Goal: Transaction & Acquisition: Book appointment/travel/reservation

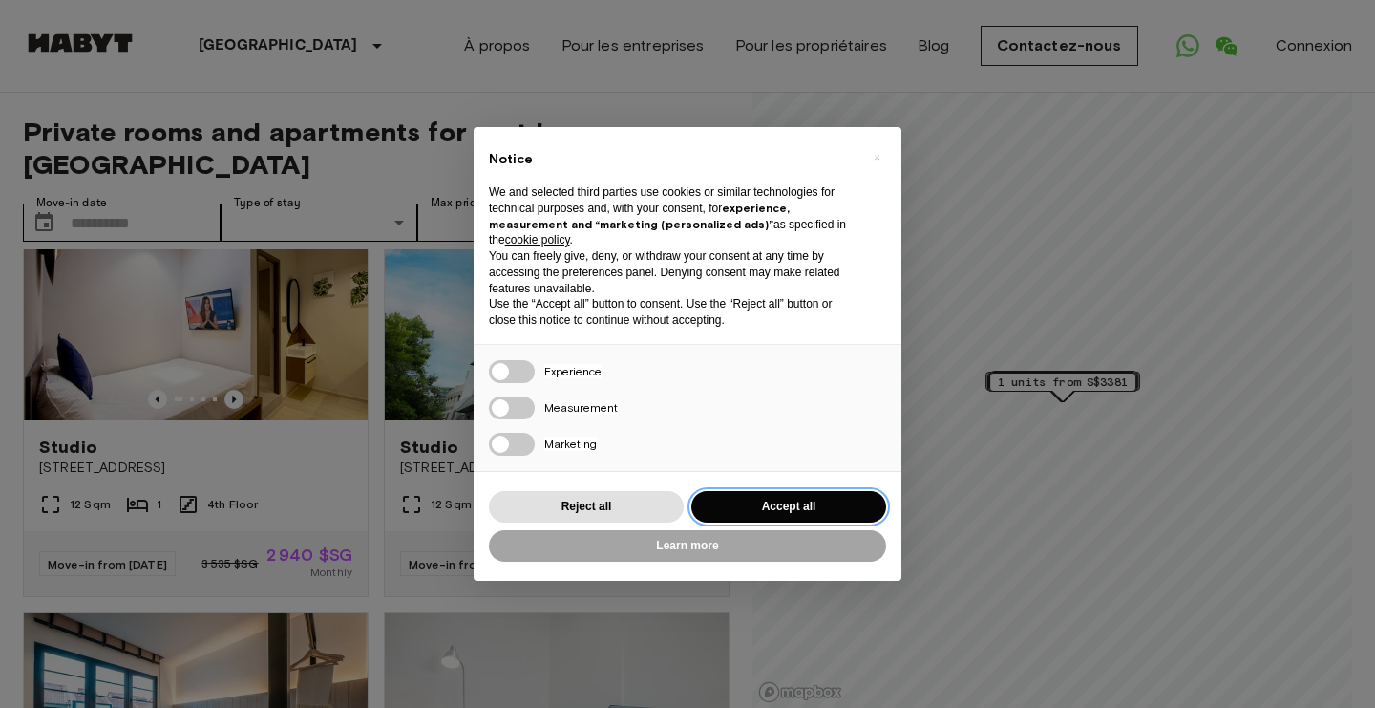
click at [763, 509] on button "Accept all" at bounding box center [788, 507] width 195 height 32
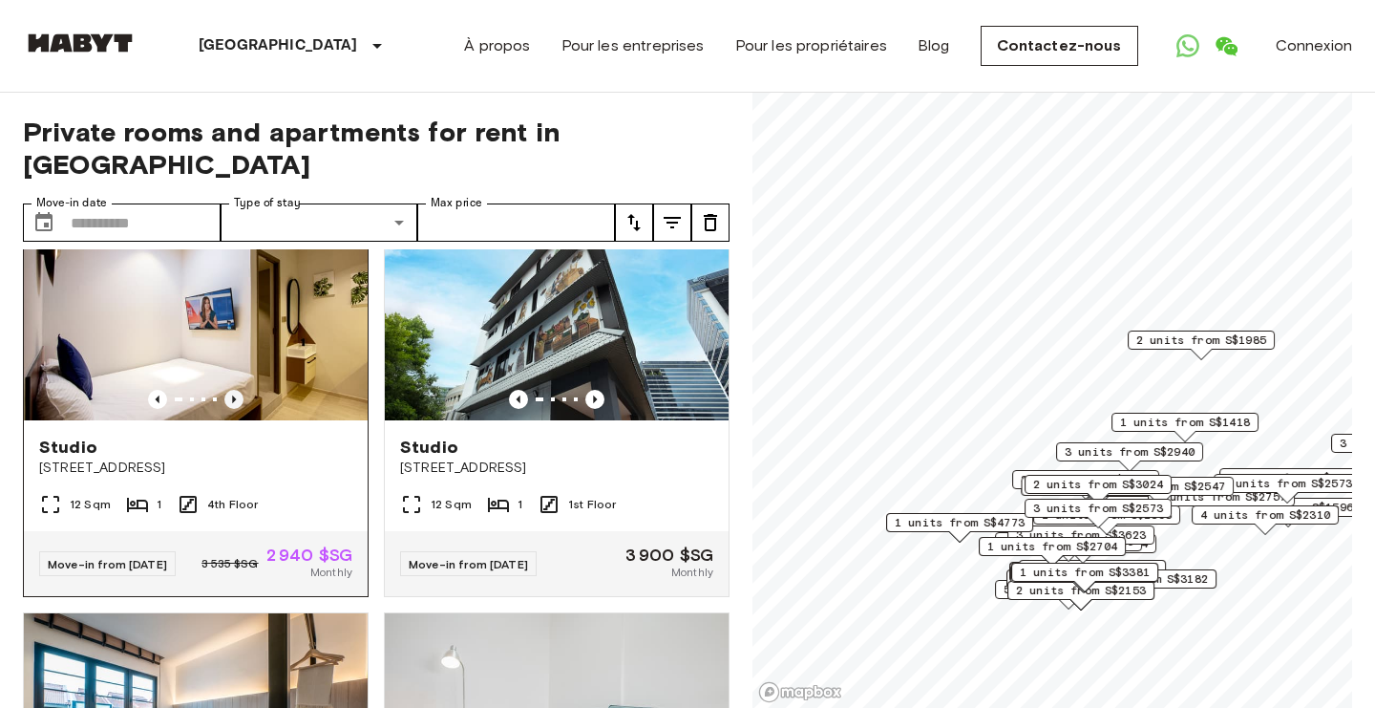
click at [239, 402] on icon "Previous image" at bounding box center [233, 399] width 19 height 19
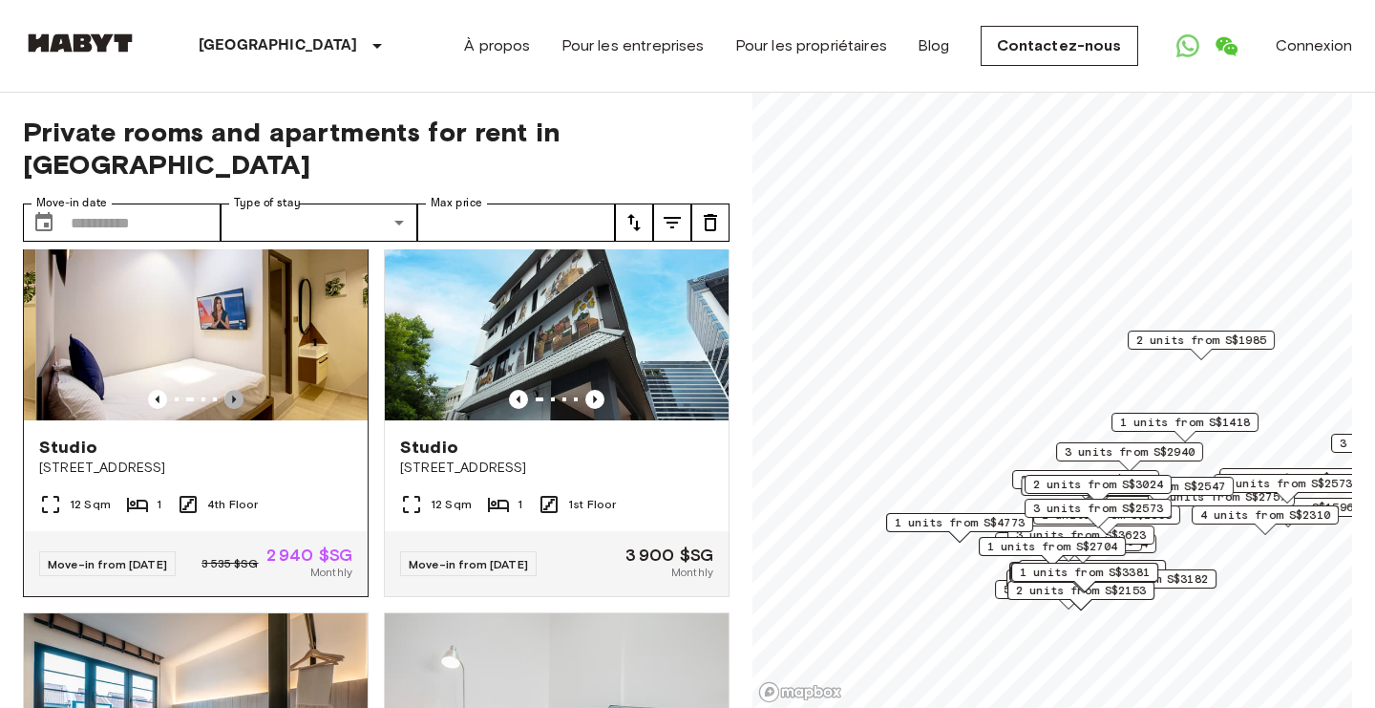
click at [239, 402] on icon "Previous image" at bounding box center [233, 399] width 19 height 19
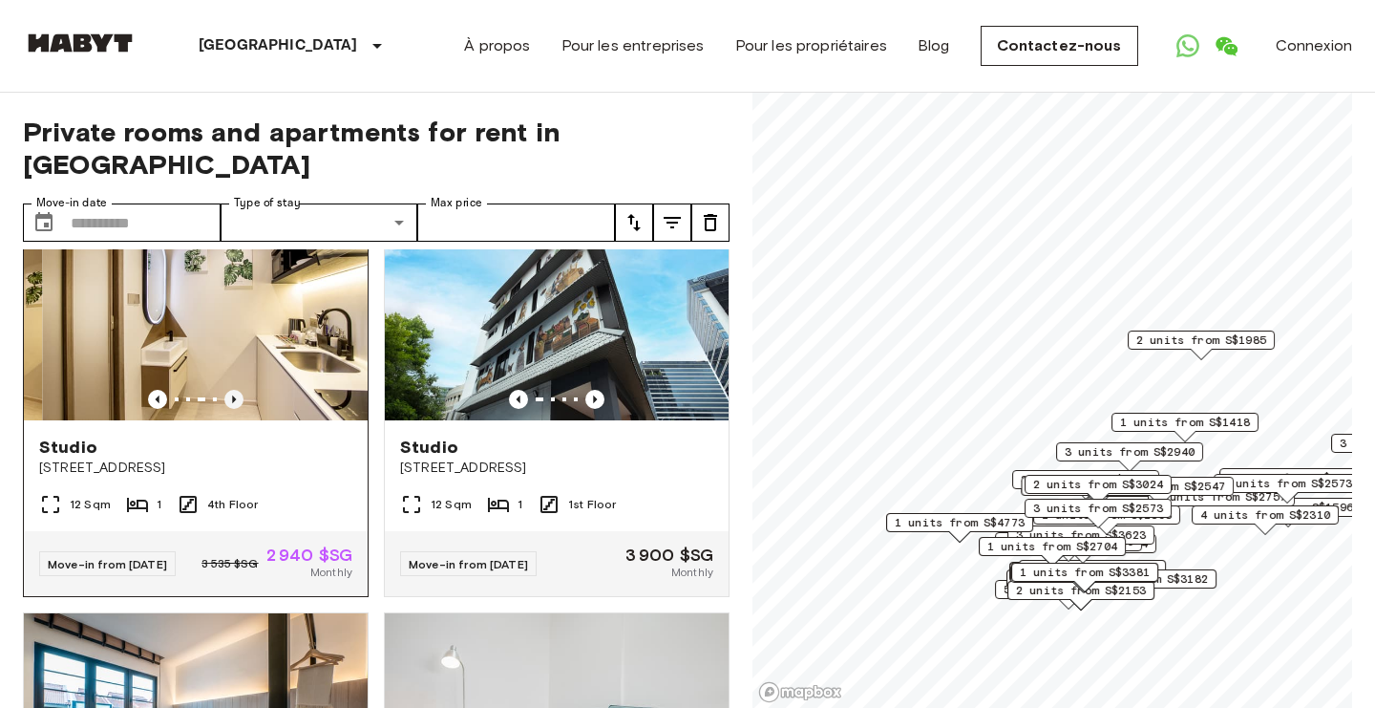
click at [239, 403] on icon "Previous image" at bounding box center [233, 399] width 19 height 19
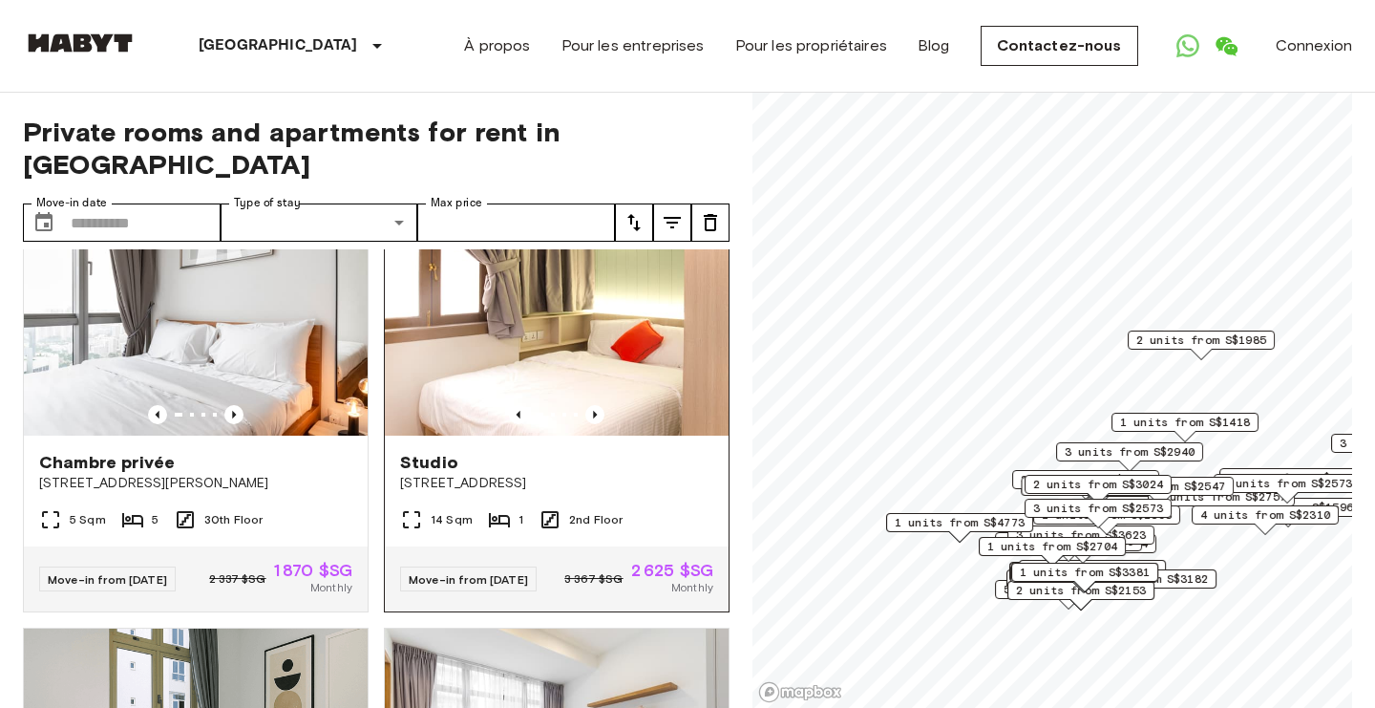
scroll to position [907, 0]
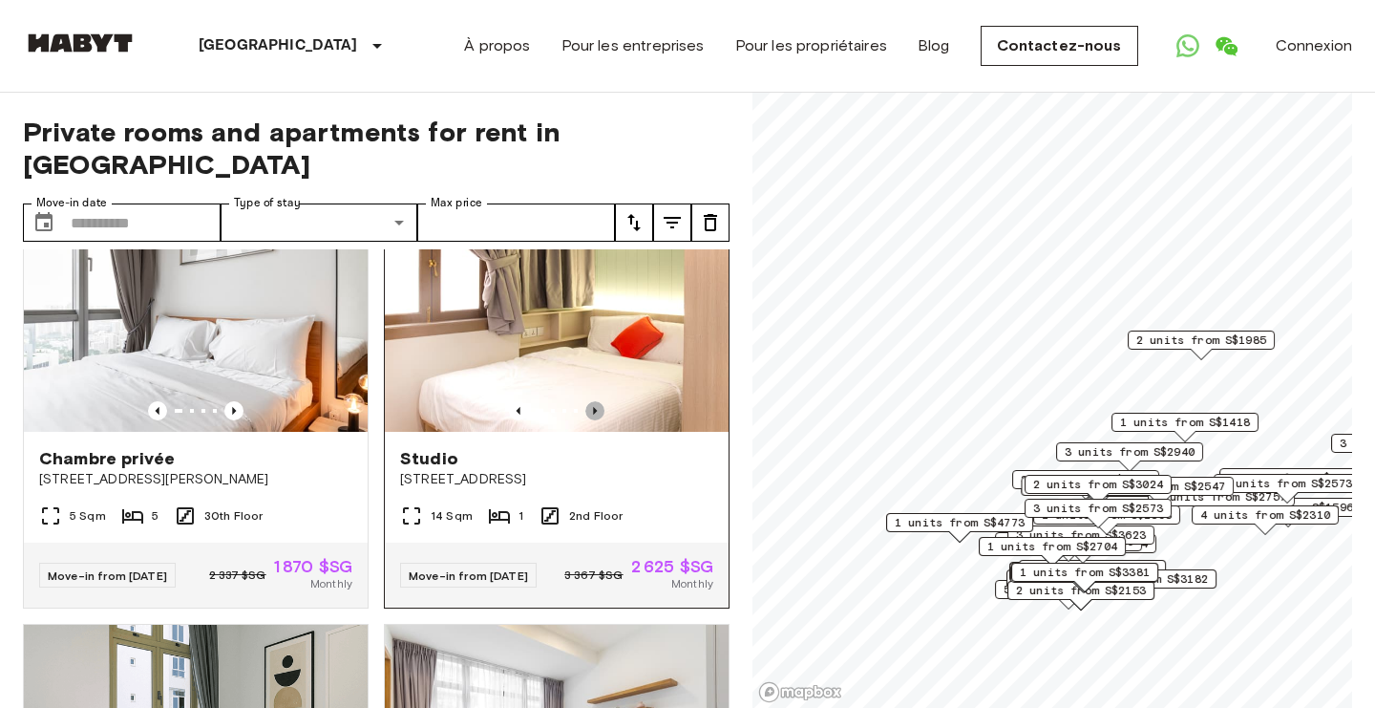
click at [597, 420] on icon "Previous image" at bounding box center [594, 410] width 19 height 19
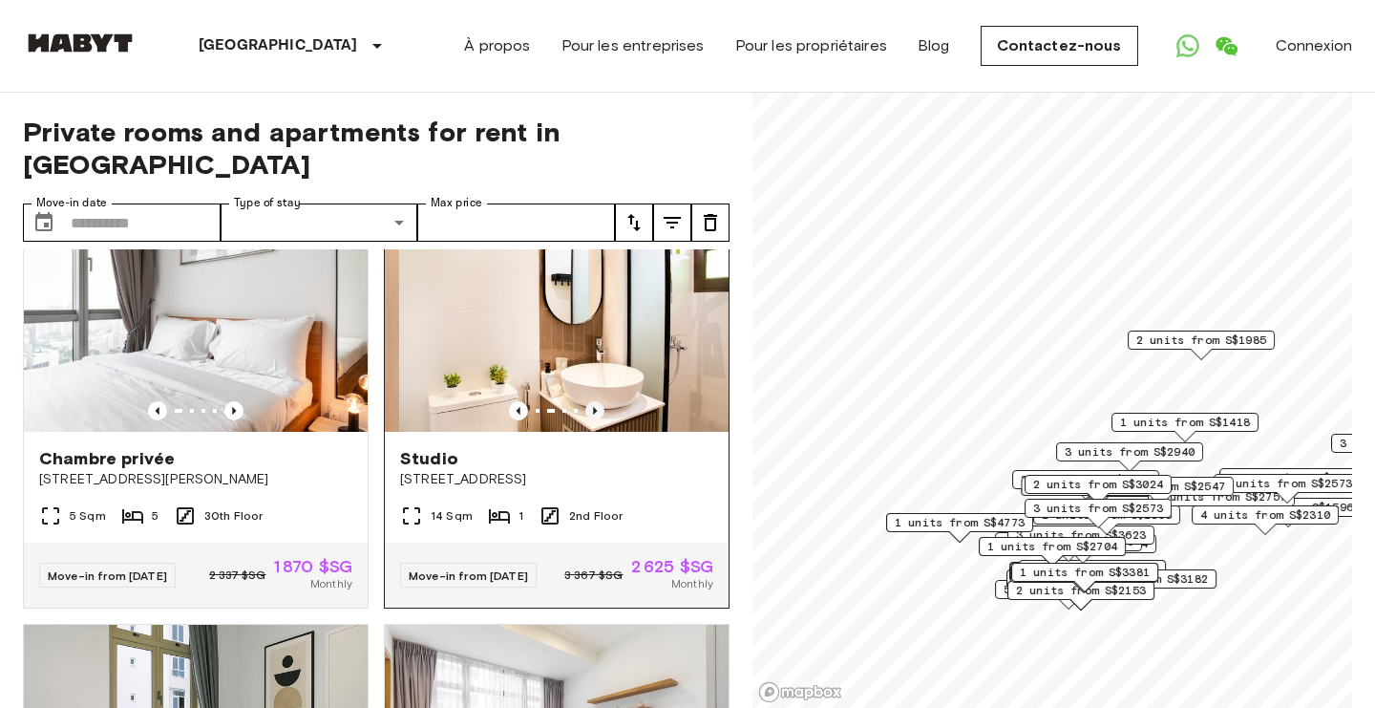
click at [597, 420] on icon "Previous image" at bounding box center [594, 410] width 19 height 19
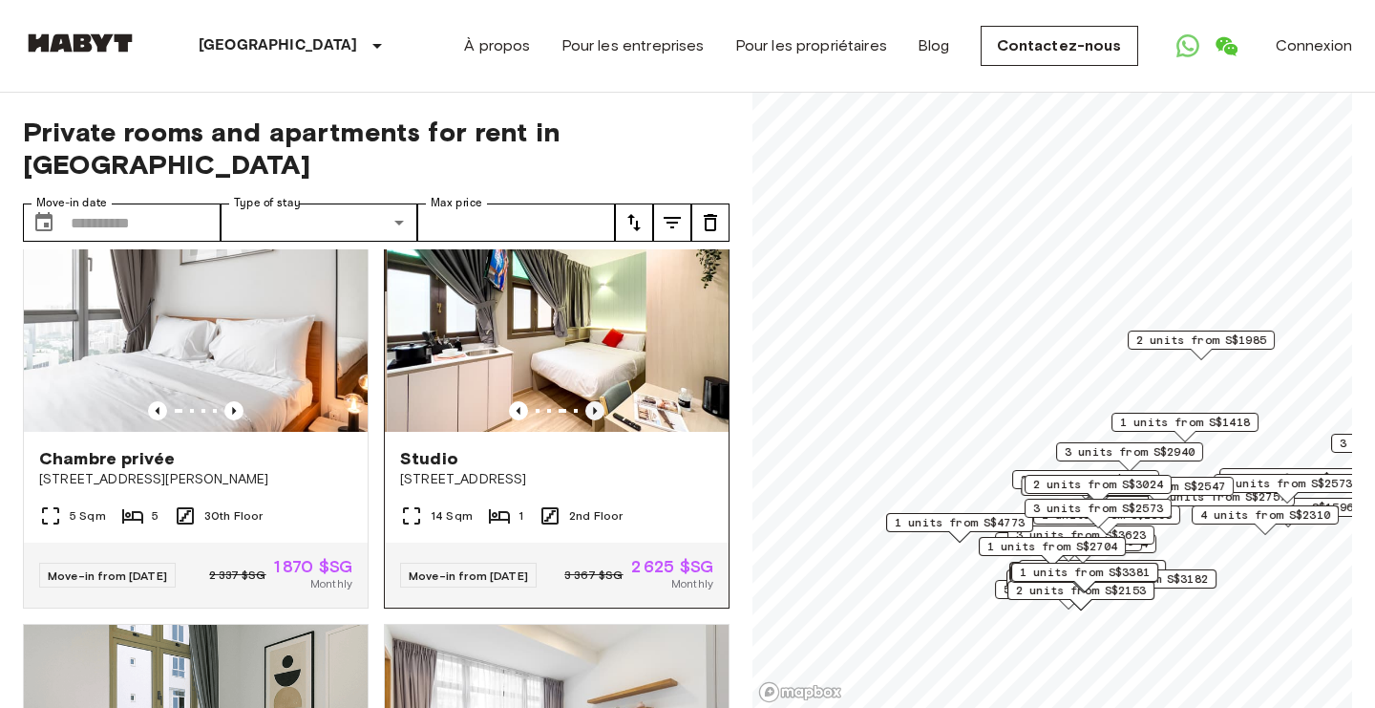
click at [597, 420] on icon "Previous image" at bounding box center [594, 410] width 19 height 19
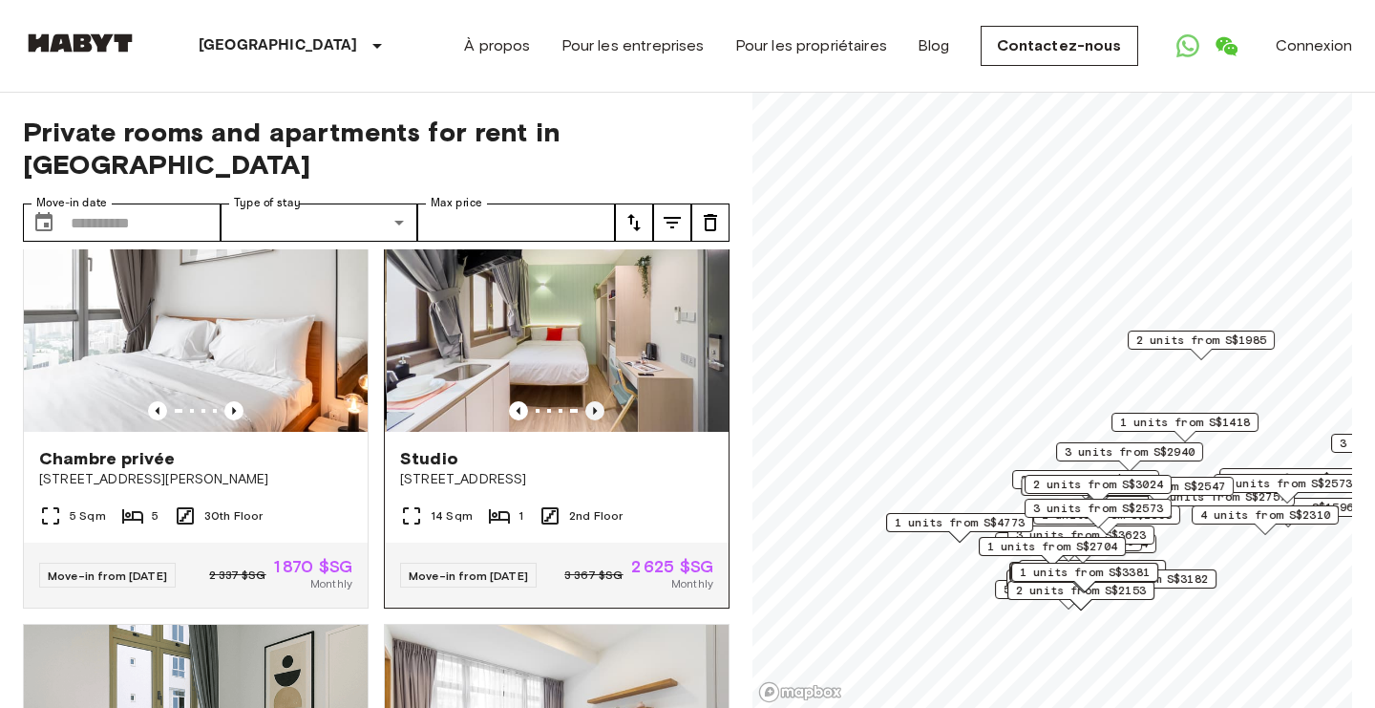
click at [597, 420] on icon "Previous image" at bounding box center [594, 410] width 19 height 19
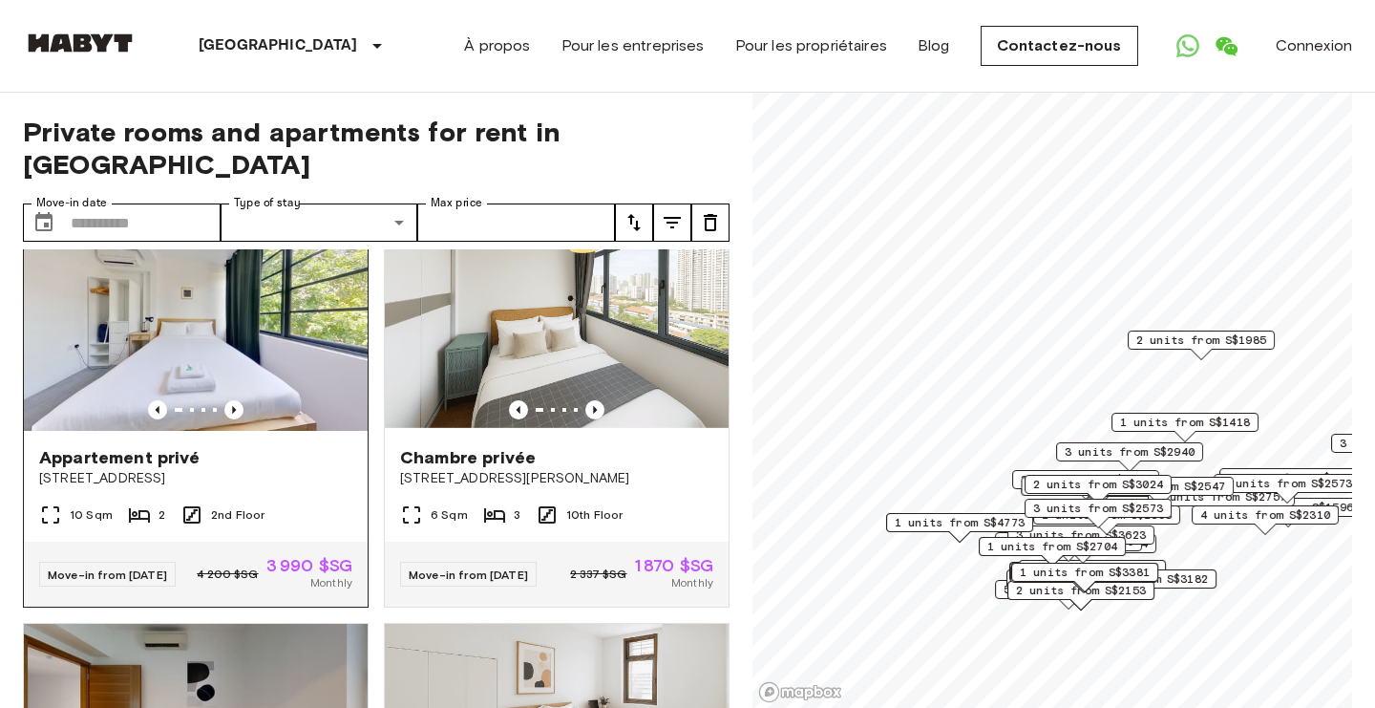
scroll to position [2172, 0]
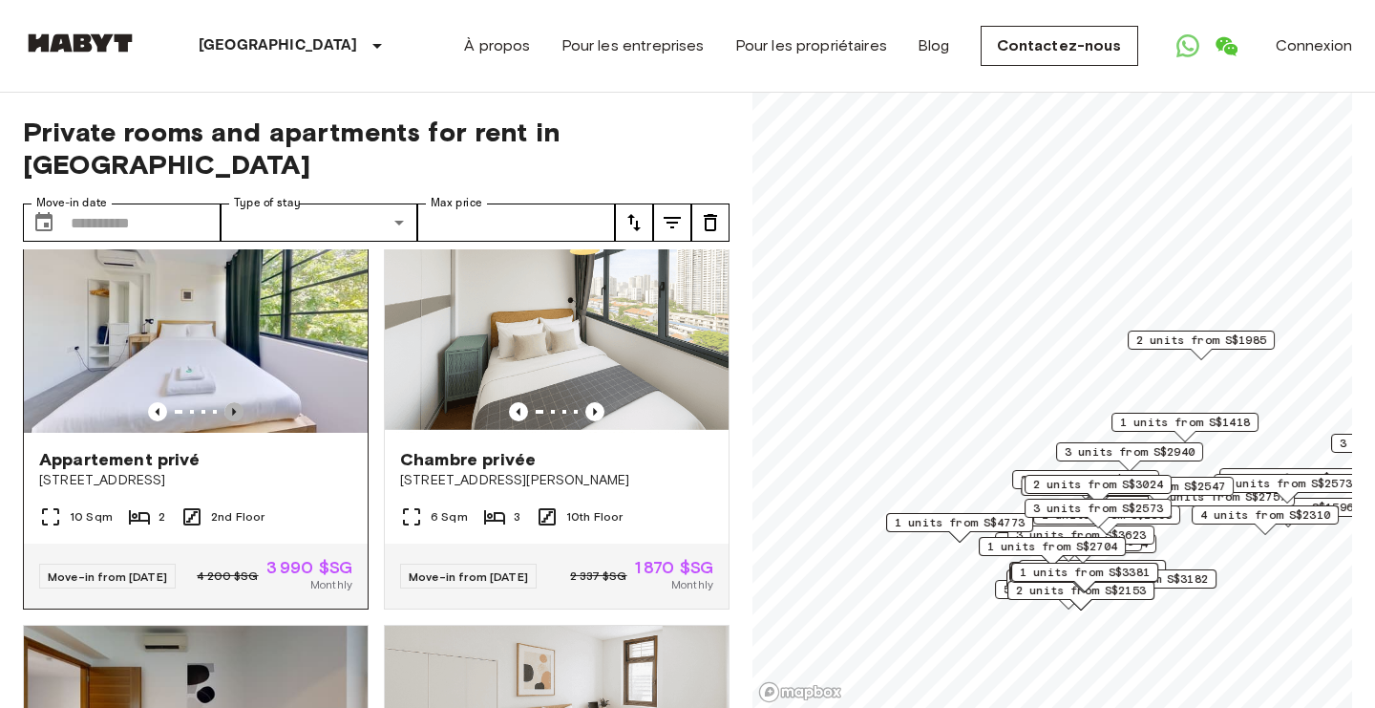
click at [240, 421] on icon "Previous image" at bounding box center [233, 411] width 19 height 19
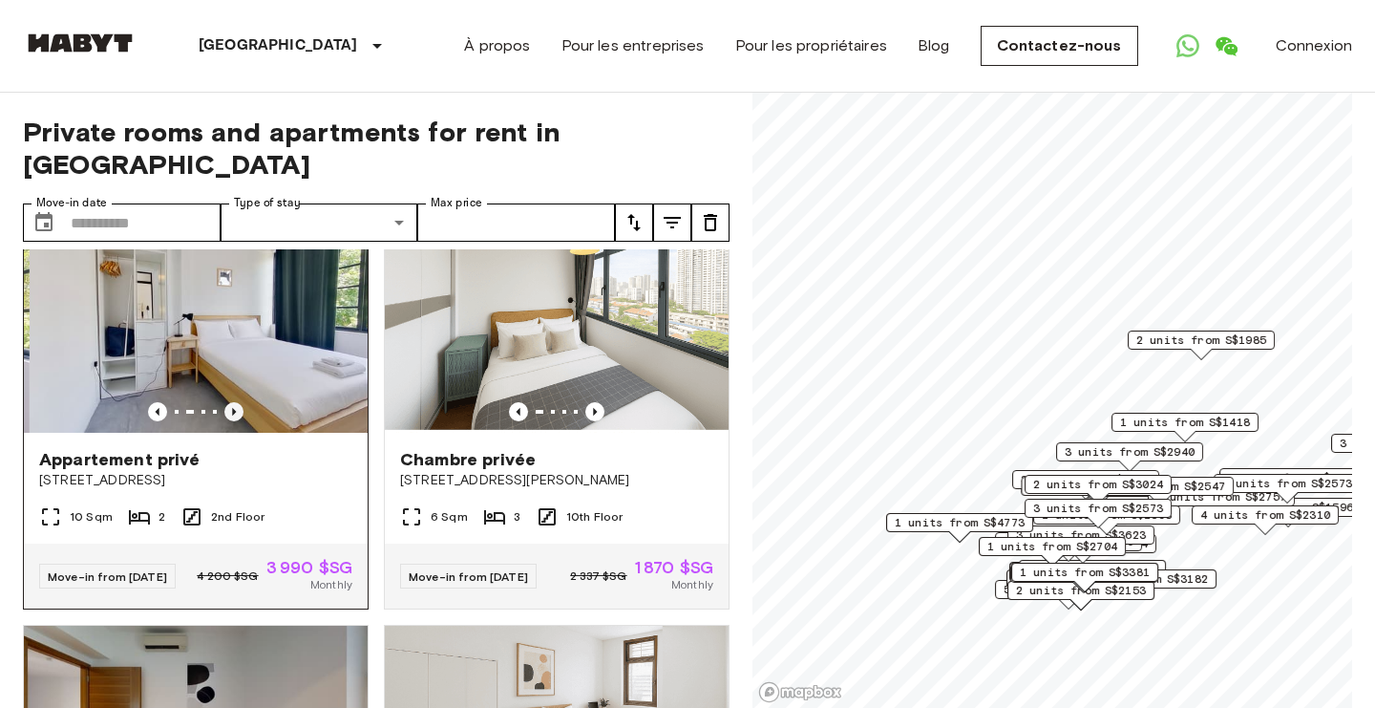
click at [240, 421] on icon "Previous image" at bounding box center [233, 411] width 19 height 19
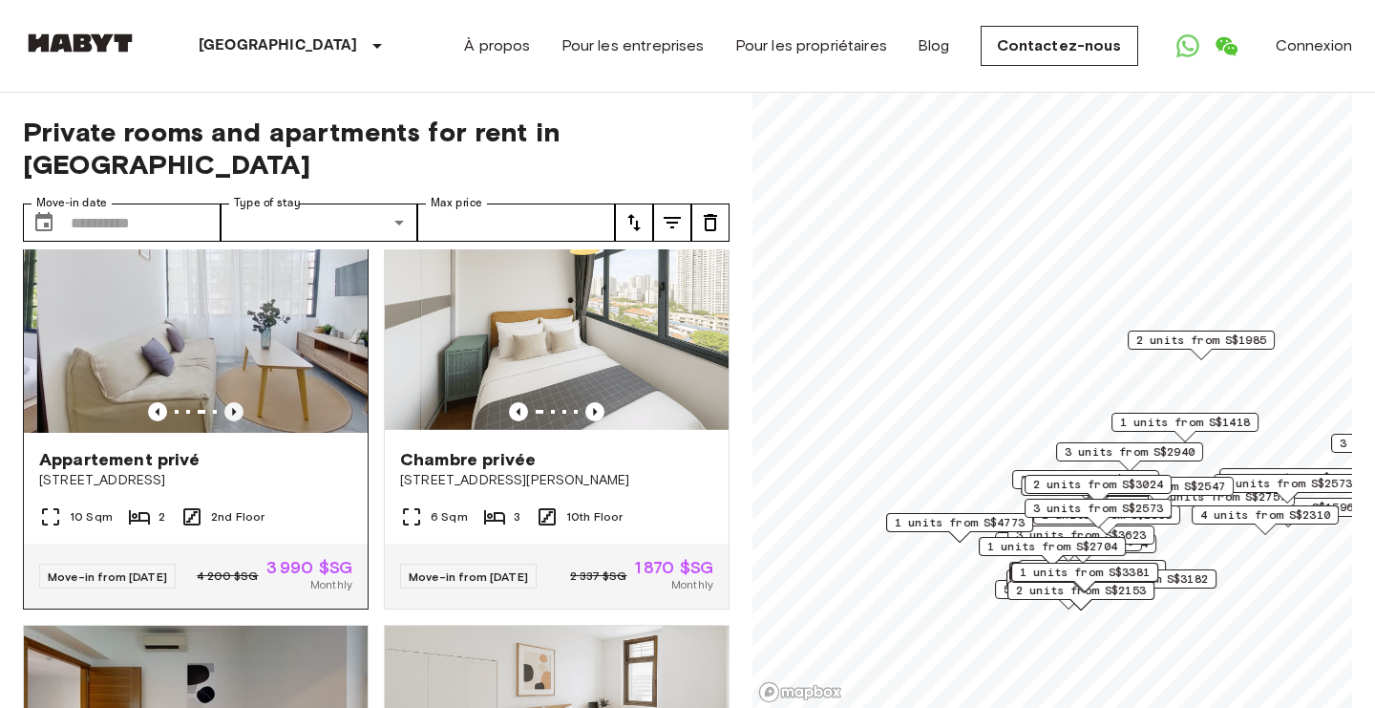
click at [240, 421] on icon "Previous image" at bounding box center [233, 411] width 19 height 19
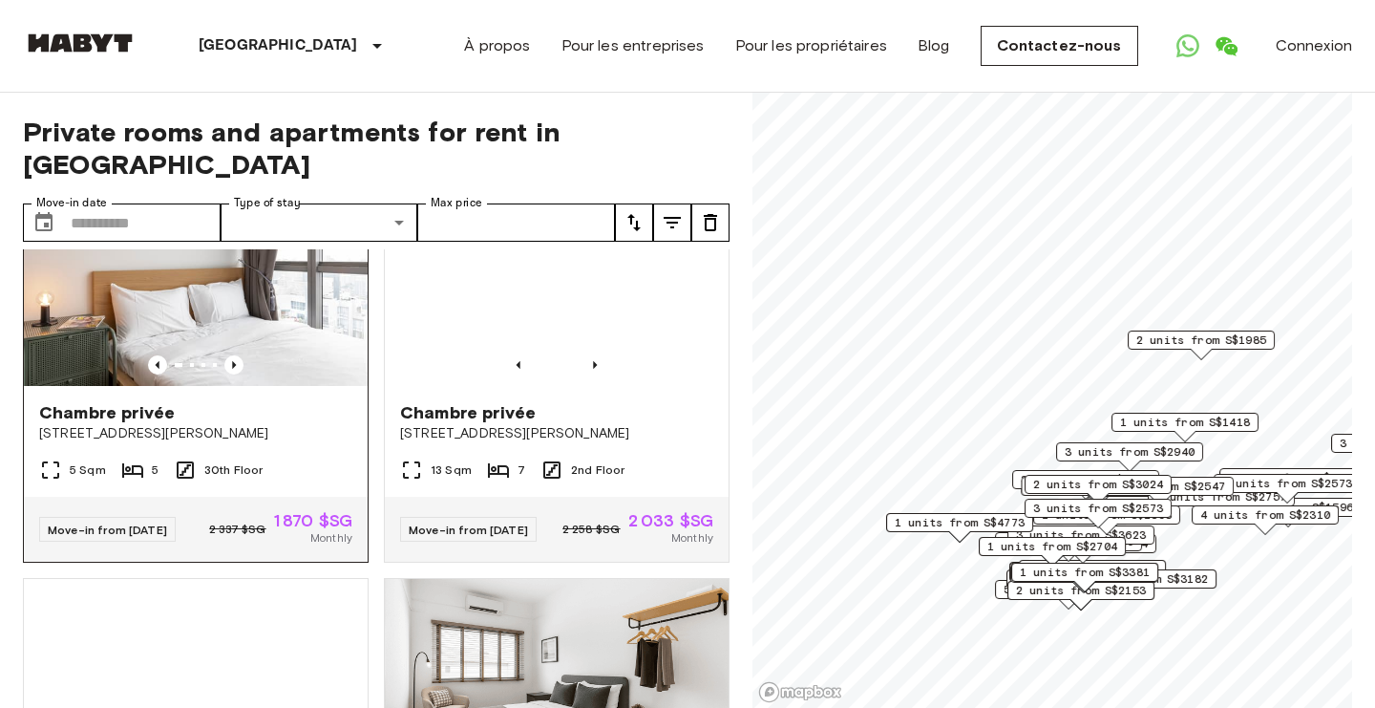
scroll to position [3504, 0]
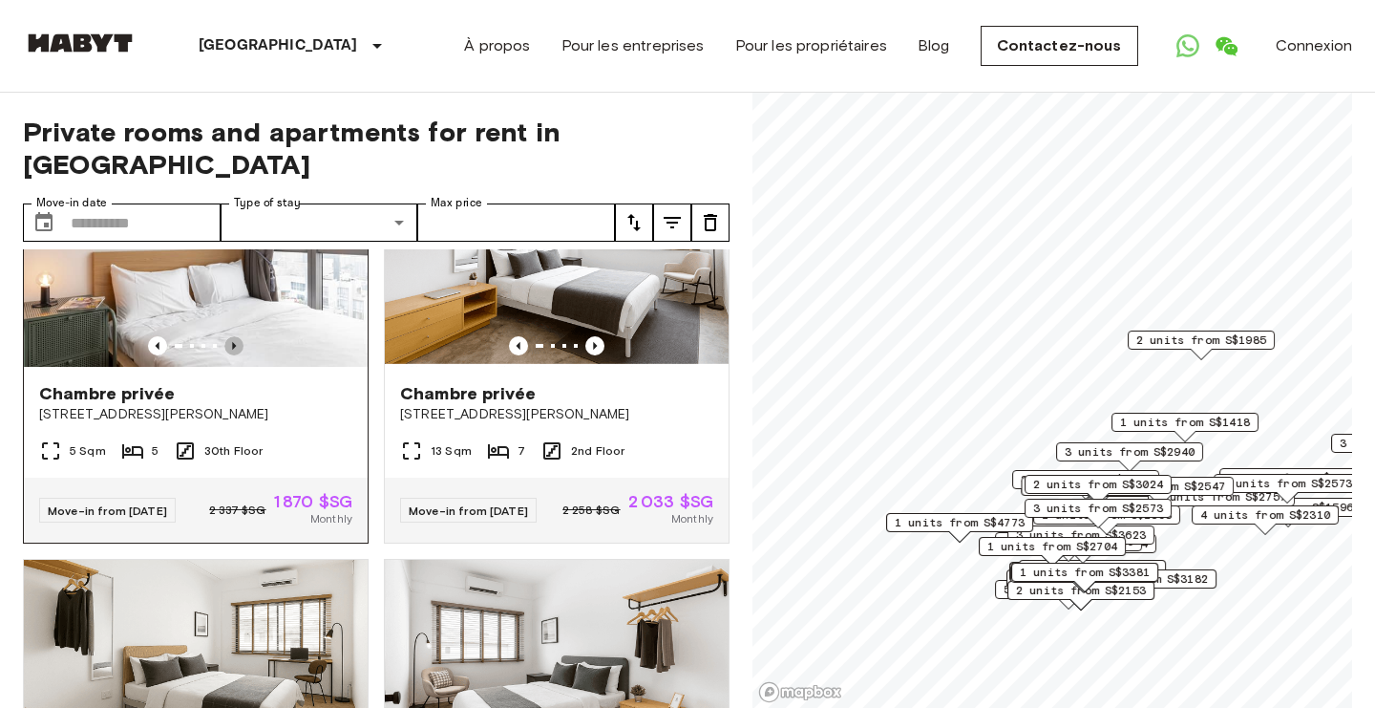
click at [229, 355] on icon "Previous image" at bounding box center [233, 345] width 19 height 19
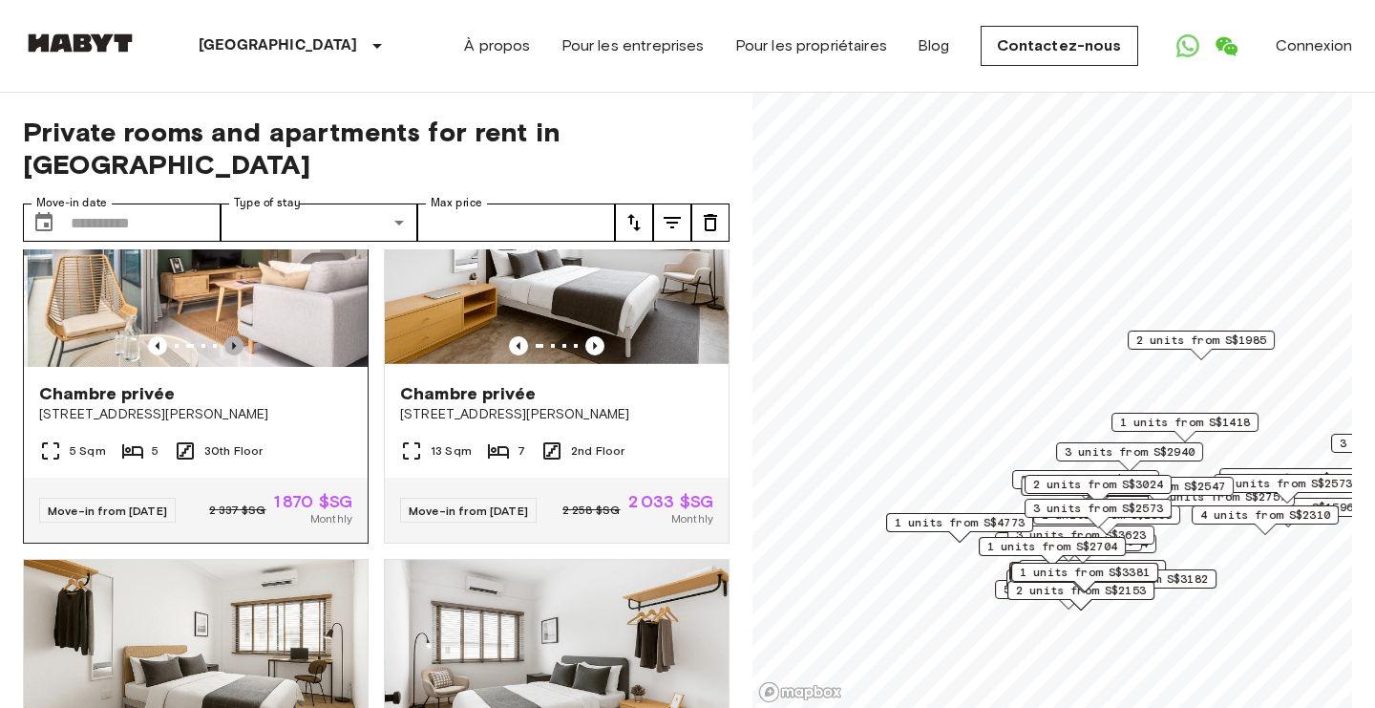
click at [230, 355] on icon "Previous image" at bounding box center [233, 345] width 19 height 19
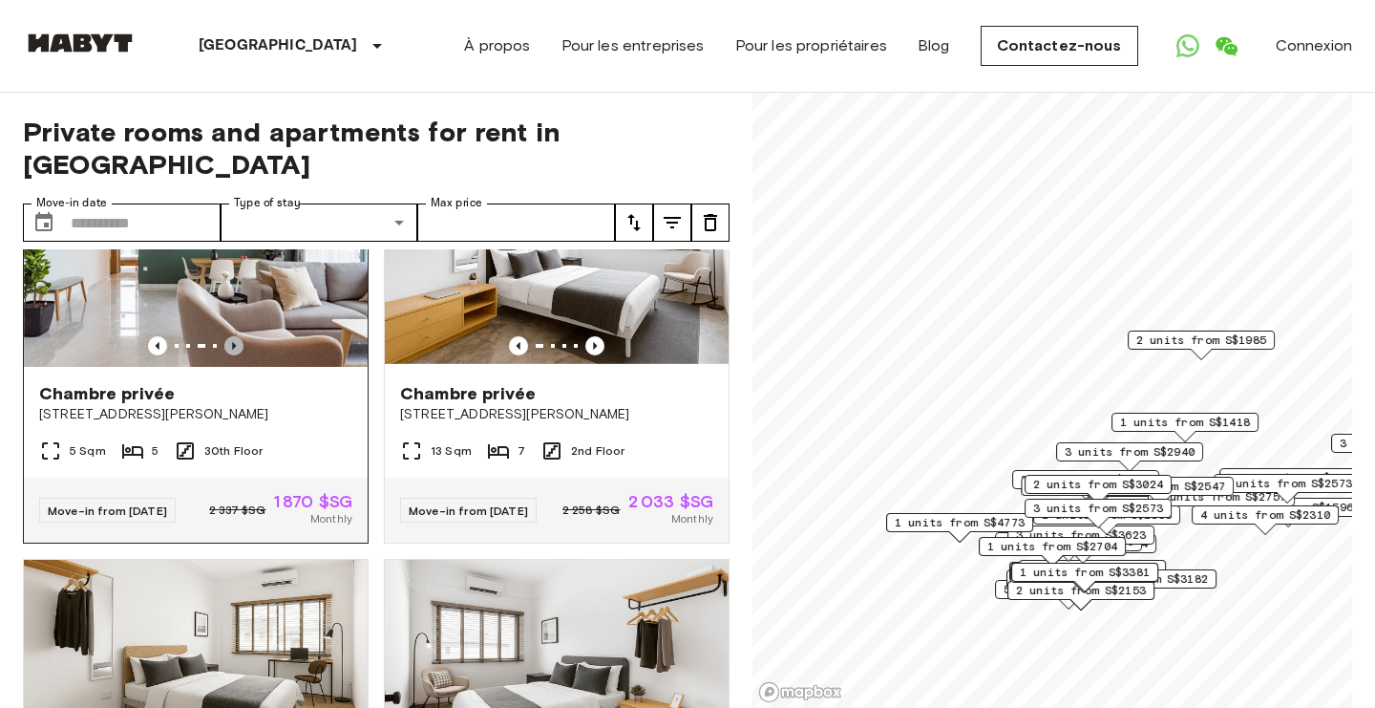
click at [230, 355] on icon "Previous image" at bounding box center [233, 345] width 19 height 19
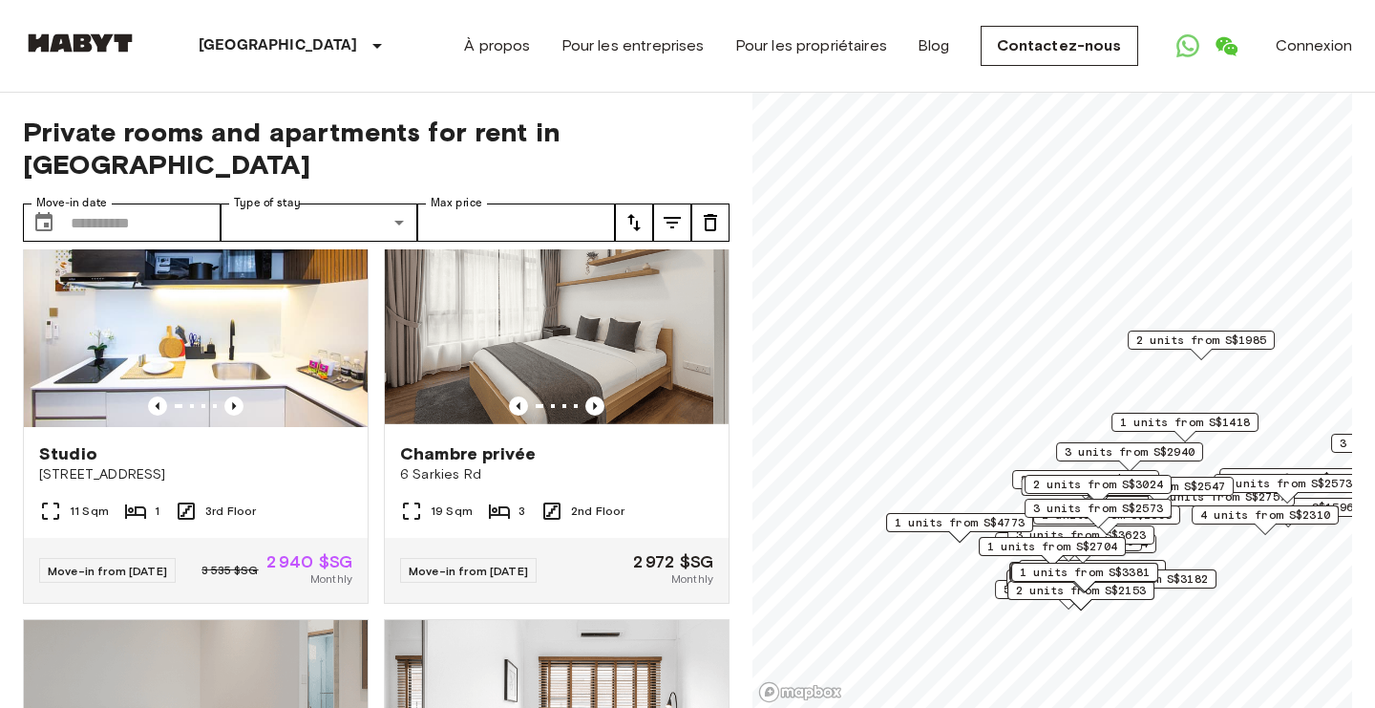
scroll to position [7246, 0]
